Goal: Check status

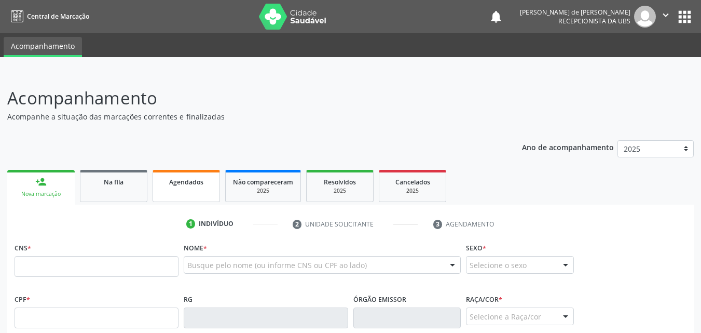
click at [197, 189] on link "Agendados" at bounding box center [186, 186] width 67 height 32
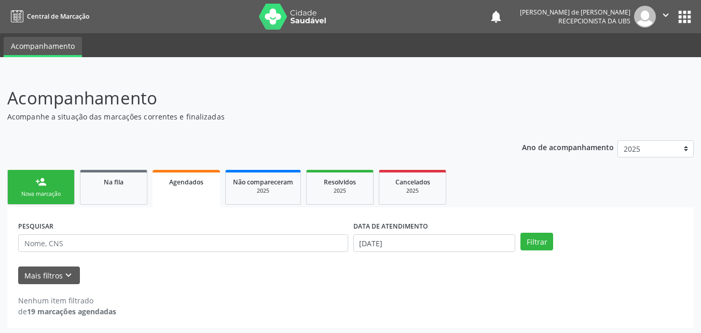
scroll to position [2, 0]
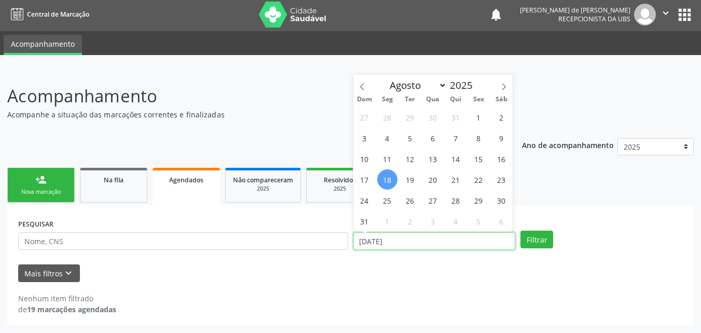
click at [370, 239] on input "[DATE]" at bounding box center [435, 241] width 162 height 18
click at [480, 117] on span "1" at bounding box center [479, 117] width 20 height 20
type input "[DATE]"
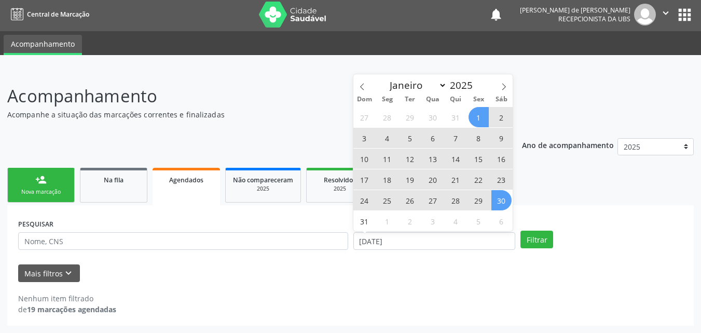
drag, startPoint x: 503, startPoint y: 203, endPoint x: 498, endPoint y: 213, distance: 10.9
click at [503, 203] on span "30" at bounding box center [502, 200] width 20 height 20
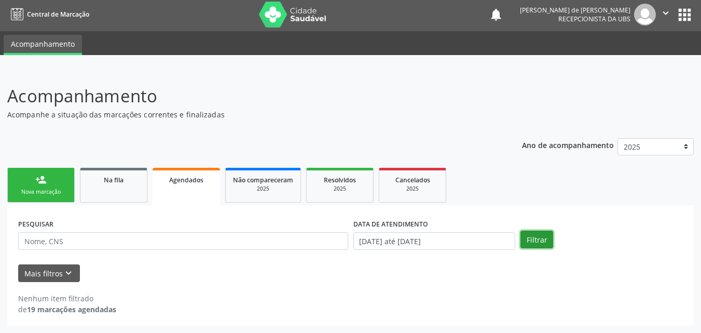
click at [534, 241] on button "Filtrar" at bounding box center [537, 239] width 33 height 18
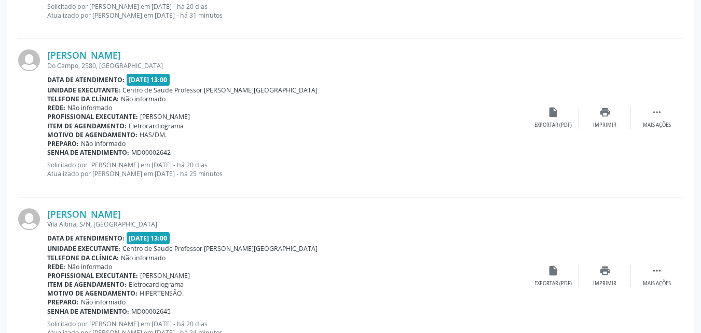
scroll to position [2409, 0]
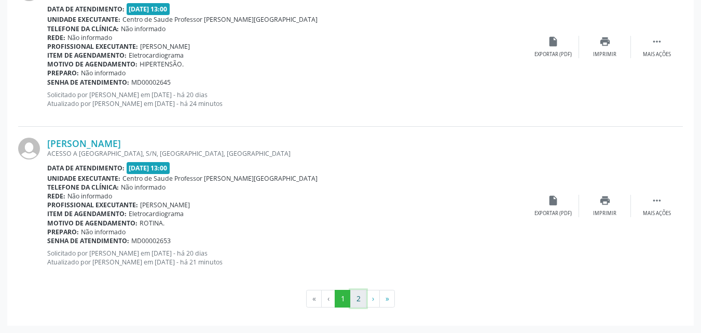
click at [358, 303] on button "2" at bounding box center [358, 299] width 16 height 18
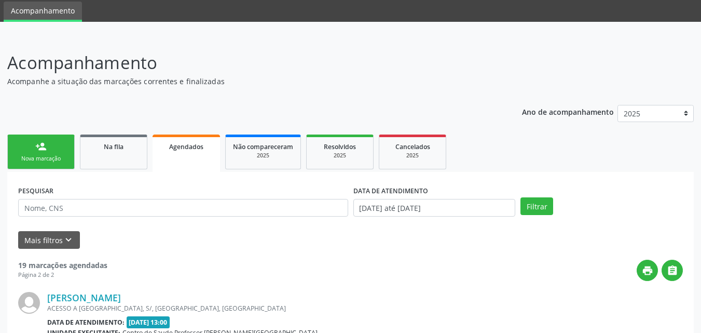
scroll to position [665, 0]
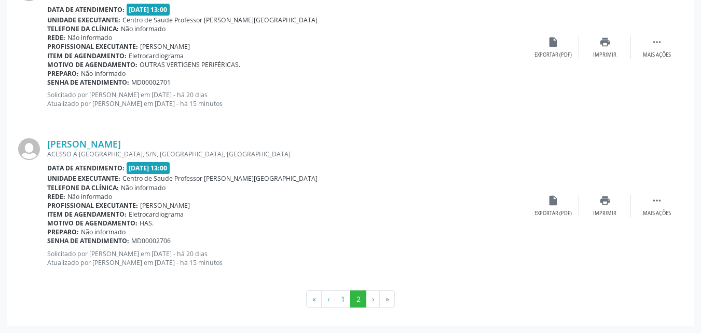
click at [373, 301] on li "›" at bounding box center [372, 299] width 13 height 18
click at [371, 298] on li "›" at bounding box center [372, 299] width 13 height 18
click at [342, 299] on button "1" at bounding box center [343, 299] width 16 height 18
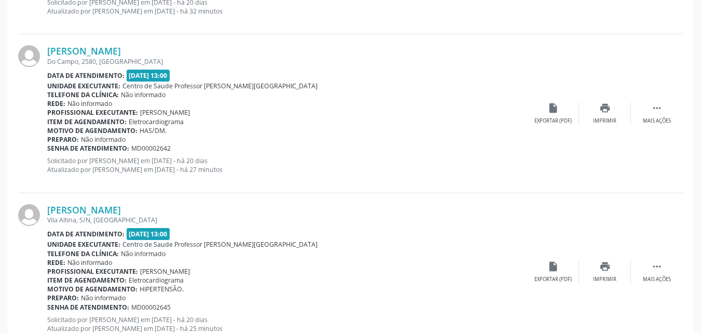
scroll to position [2409, 0]
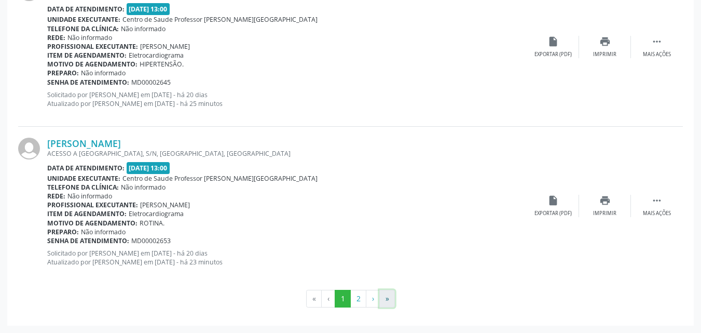
click at [387, 302] on button "»" at bounding box center [387, 299] width 16 height 18
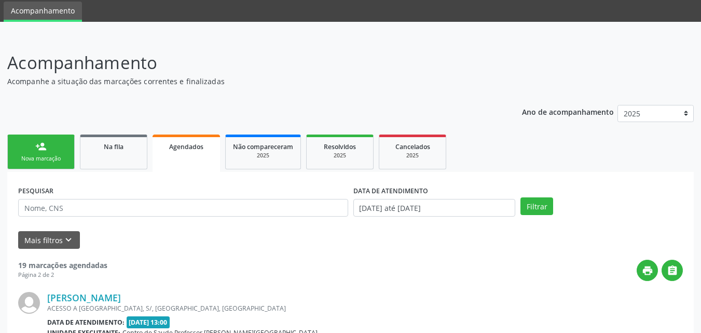
scroll to position [665, 0]
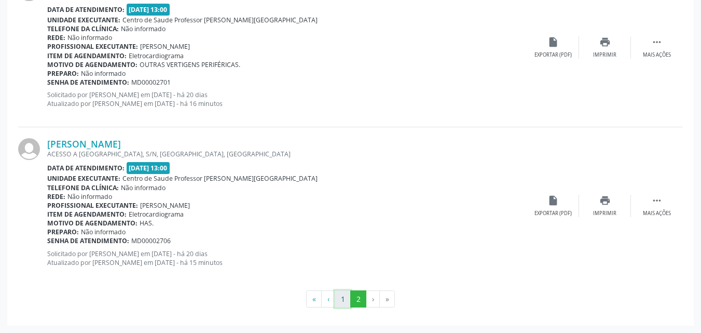
click at [343, 301] on button "1" at bounding box center [343, 299] width 16 height 18
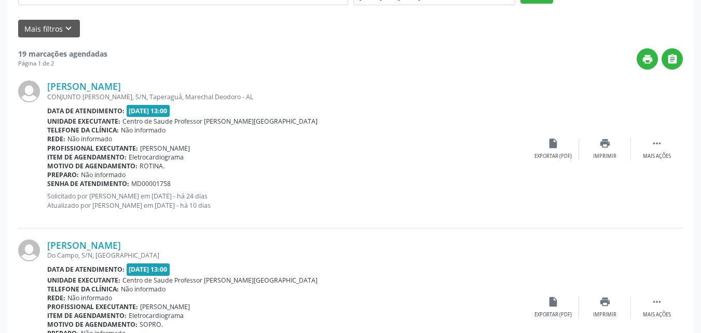
scroll to position [488, 0]
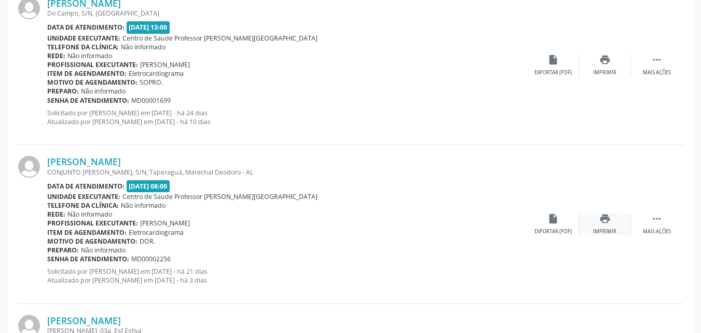
click at [607, 224] on icon "print" at bounding box center [605, 218] width 11 height 11
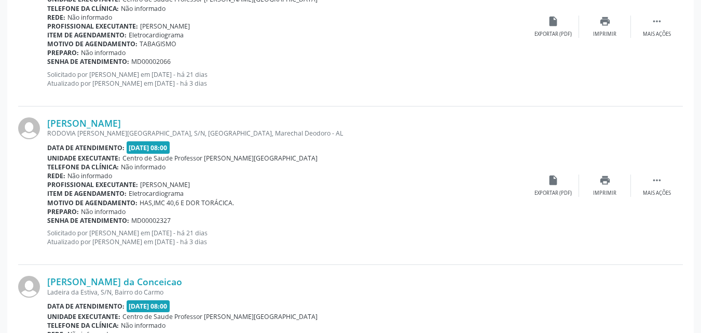
scroll to position [858, 0]
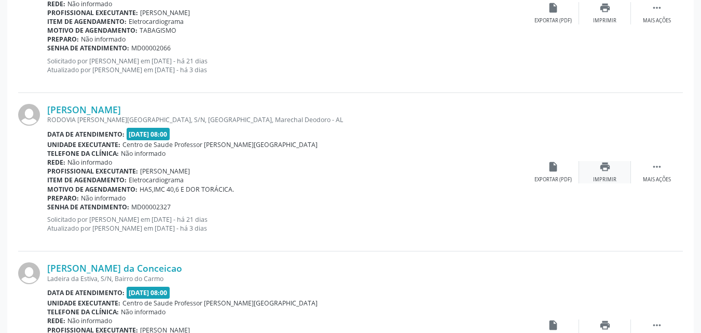
click at [609, 176] on div "Imprimir" at bounding box center [604, 179] width 23 height 7
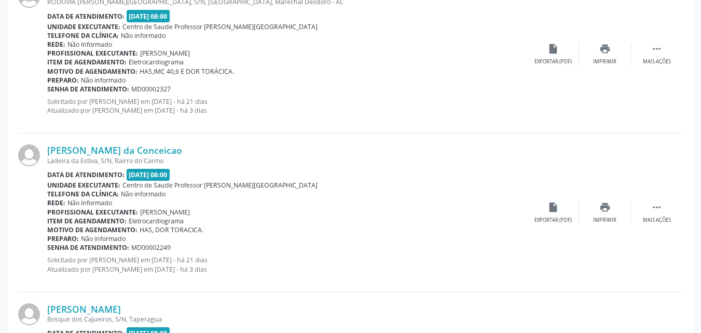
scroll to position [989, 0]
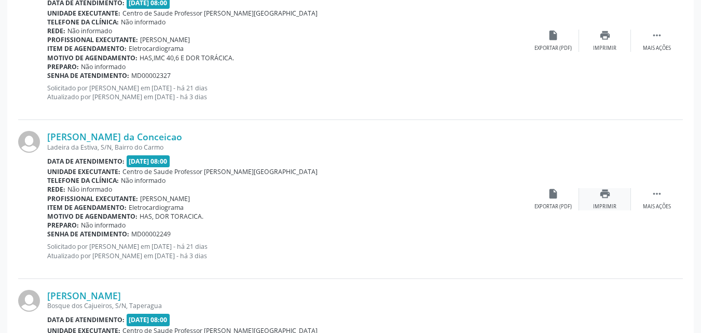
click at [607, 200] on div "print Imprimir" at bounding box center [605, 199] width 52 height 22
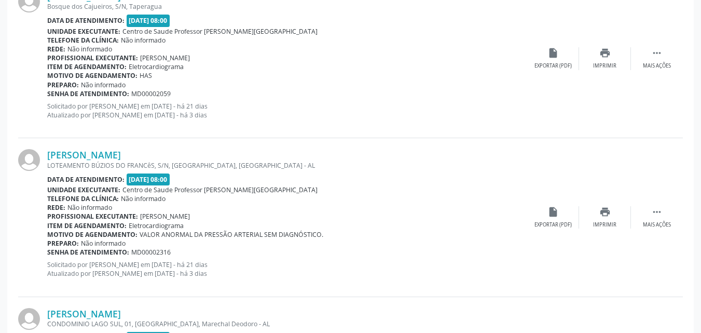
scroll to position [1301, 0]
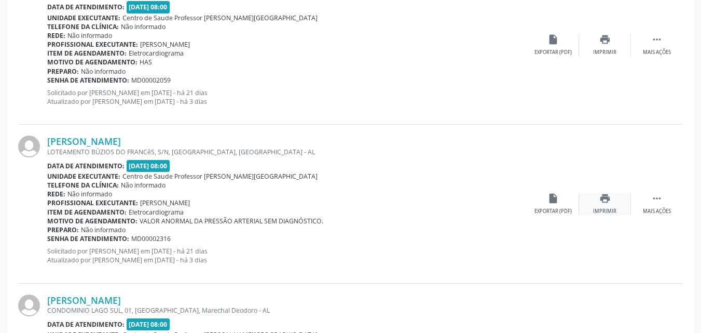
click at [606, 211] on div "Imprimir" at bounding box center [604, 211] width 23 height 7
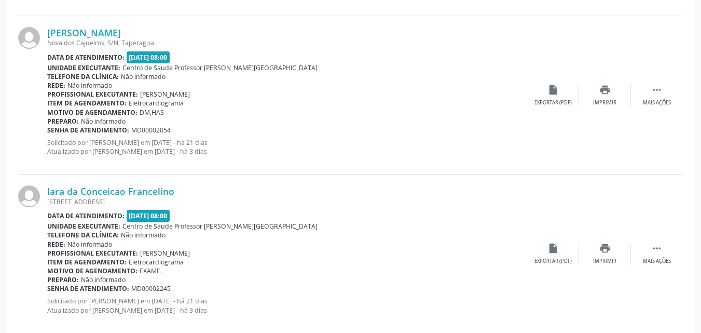
scroll to position [1763, 0]
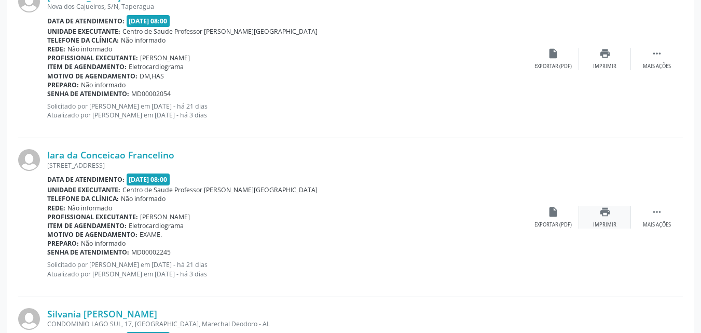
click at [613, 218] on div "print Imprimir" at bounding box center [605, 217] width 52 height 22
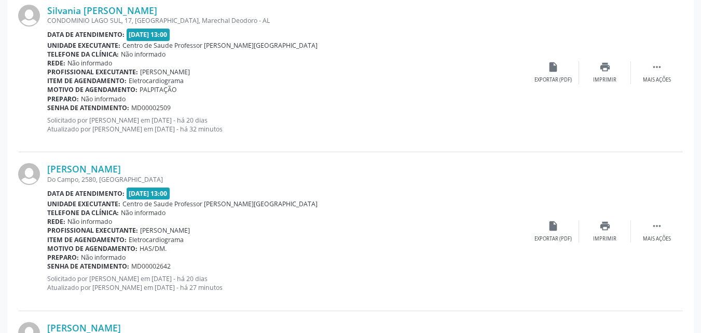
scroll to position [2076, 0]
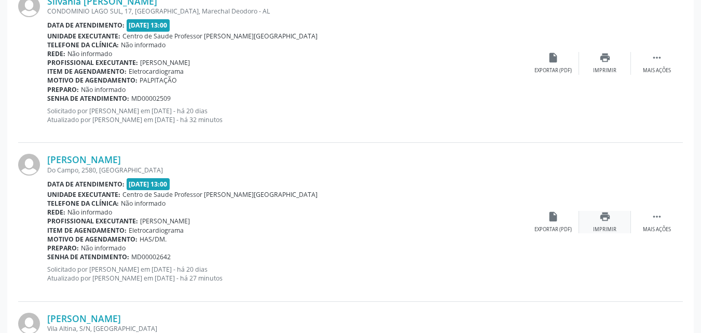
click at [607, 222] on icon "print" at bounding box center [605, 216] width 11 height 11
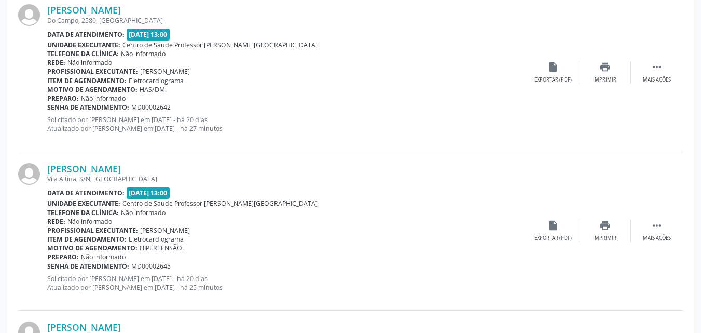
scroll to position [2230, 0]
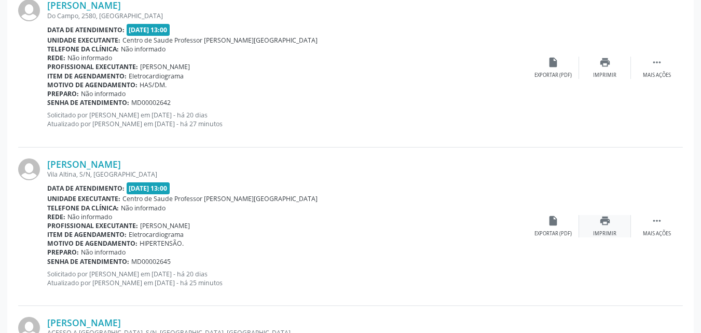
click at [608, 231] on div "Imprimir" at bounding box center [604, 233] width 23 height 7
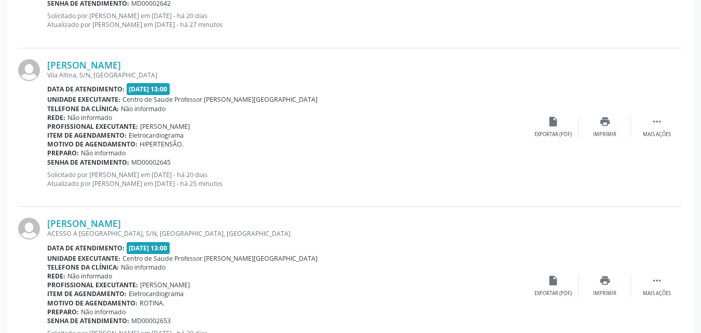
scroll to position [2388, 0]
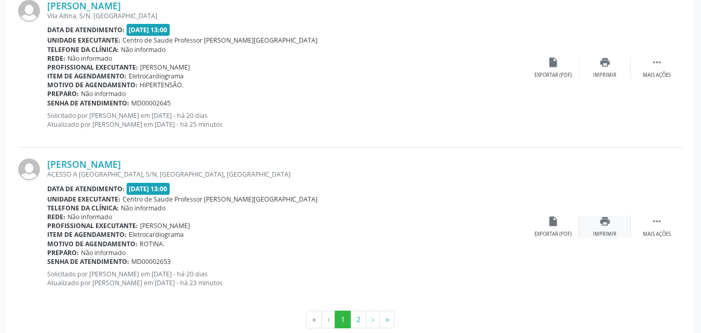
click at [607, 228] on div "print Imprimir" at bounding box center [605, 226] width 52 height 22
click at [360, 318] on button "2" at bounding box center [358, 319] width 16 height 18
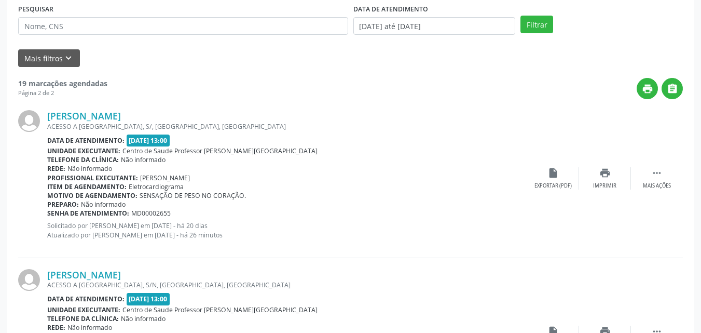
scroll to position [181, 0]
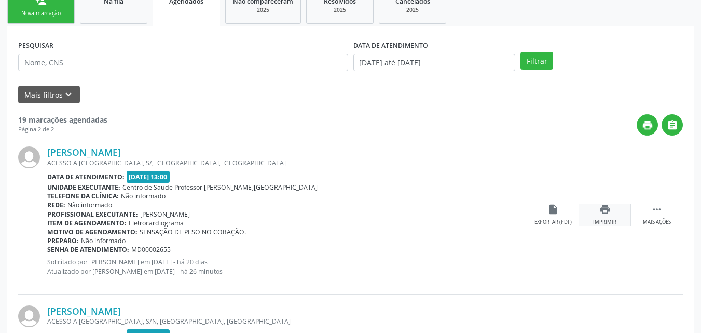
click at [607, 215] on div "print Imprimir" at bounding box center [605, 214] width 52 height 22
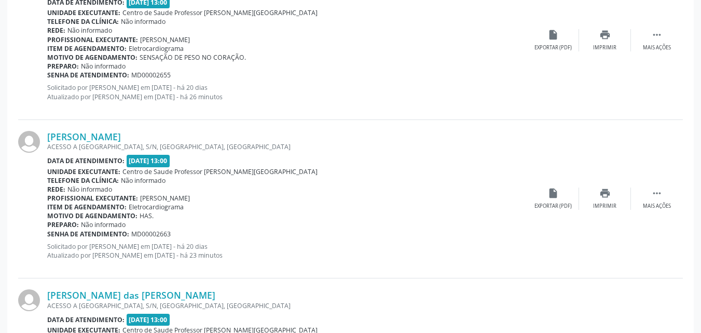
scroll to position [365, 0]
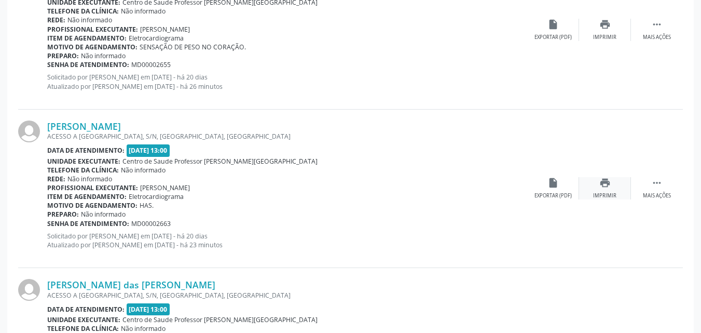
click at [609, 196] on div "Imprimir" at bounding box center [604, 195] width 23 height 7
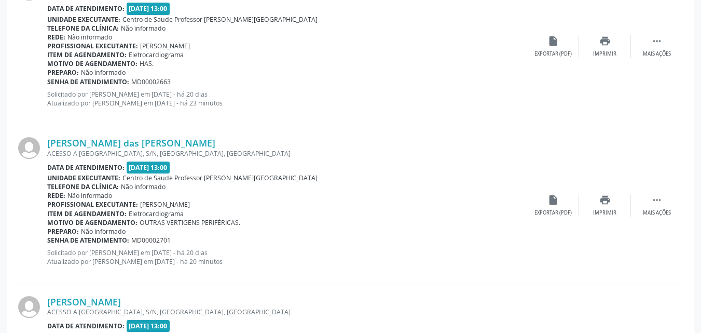
scroll to position [509, 0]
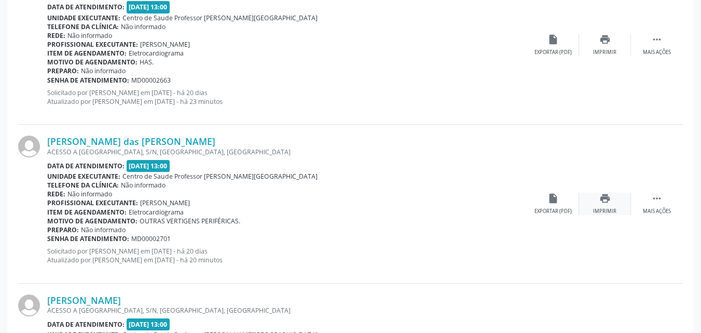
click at [609, 205] on div "print Imprimir" at bounding box center [605, 204] width 52 height 22
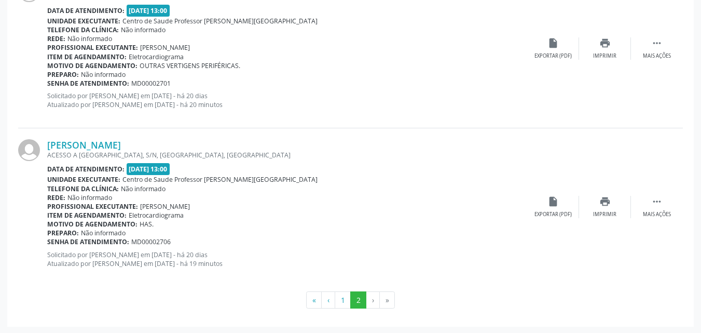
scroll to position [665, 0]
click at [608, 206] on icon "print" at bounding box center [605, 200] width 11 height 11
